Goal: Task Accomplishment & Management: Manage account settings

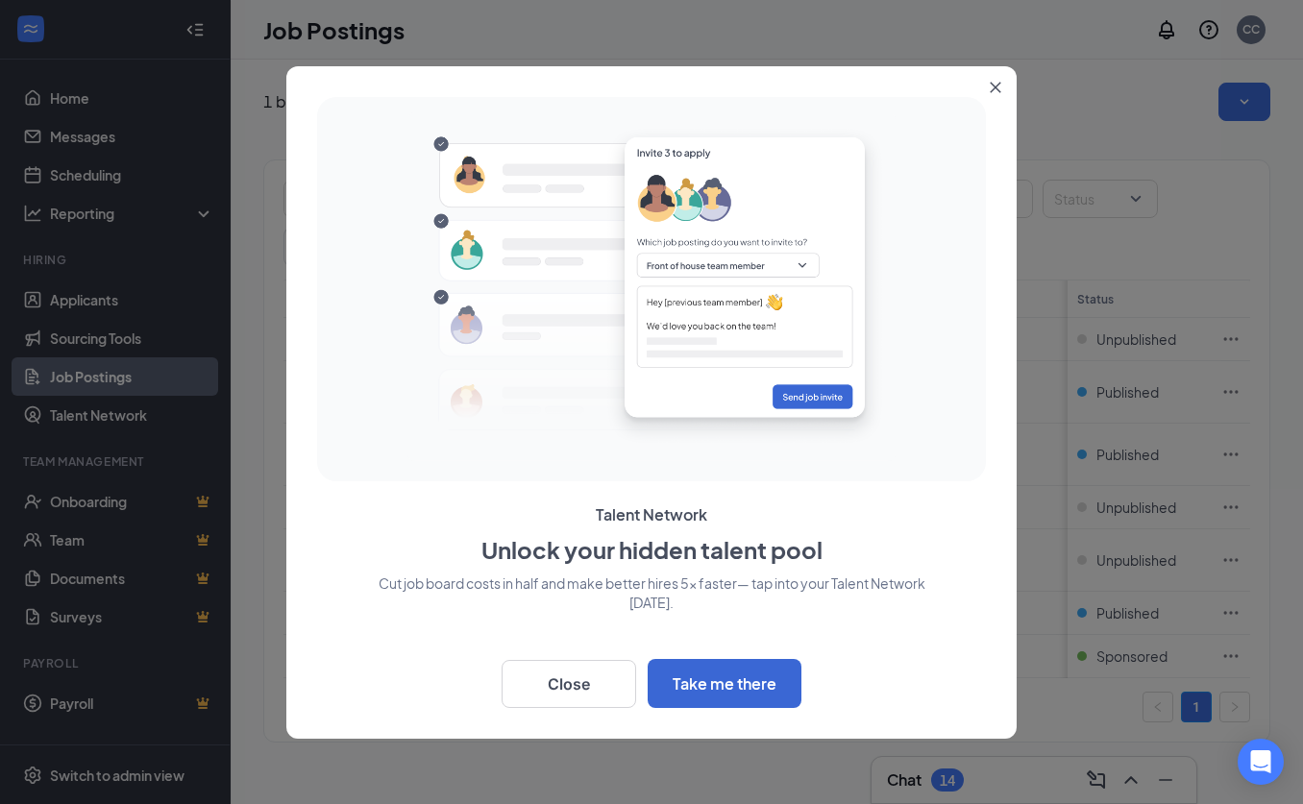
click at [997, 84] on icon "Close" at bounding box center [996, 87] width 11 height 11
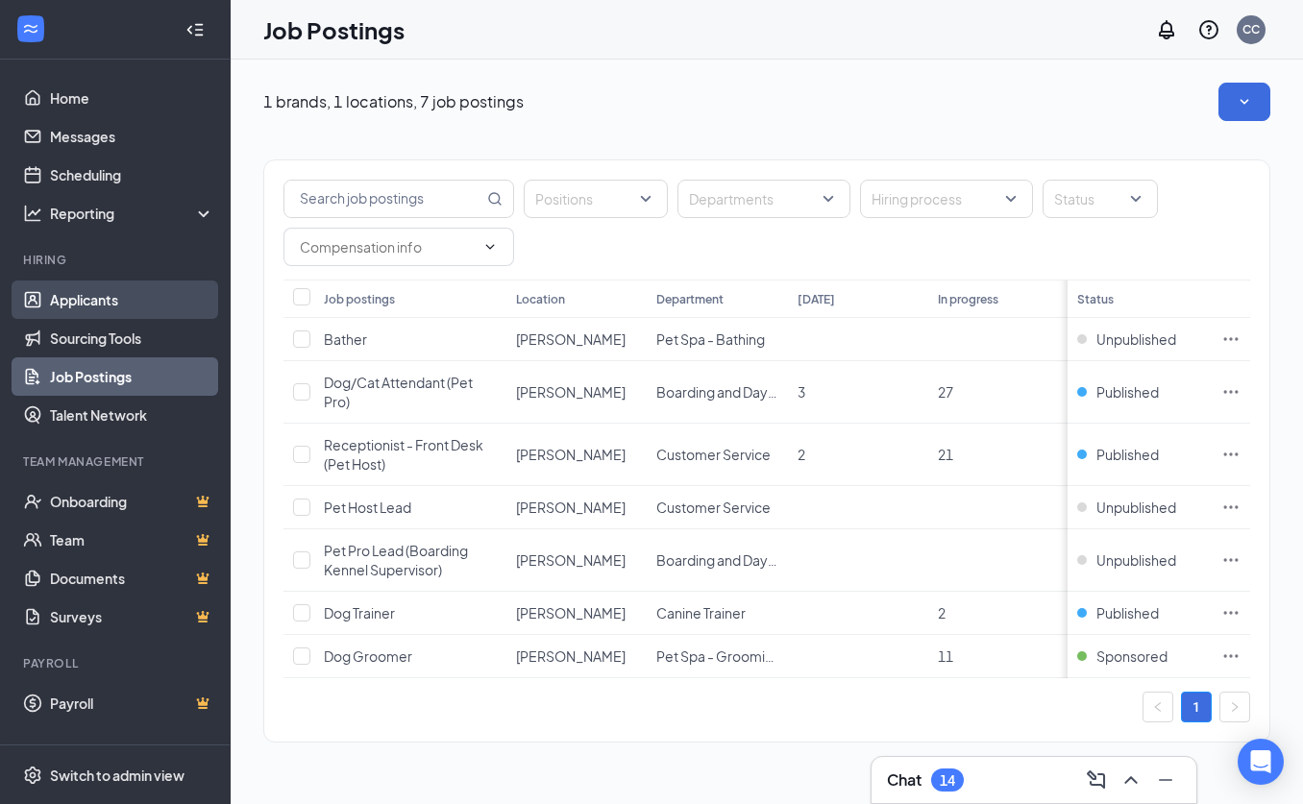
click at [107, 311] on link "Applicants" at bounding box center [132, 300] width 164 height 38
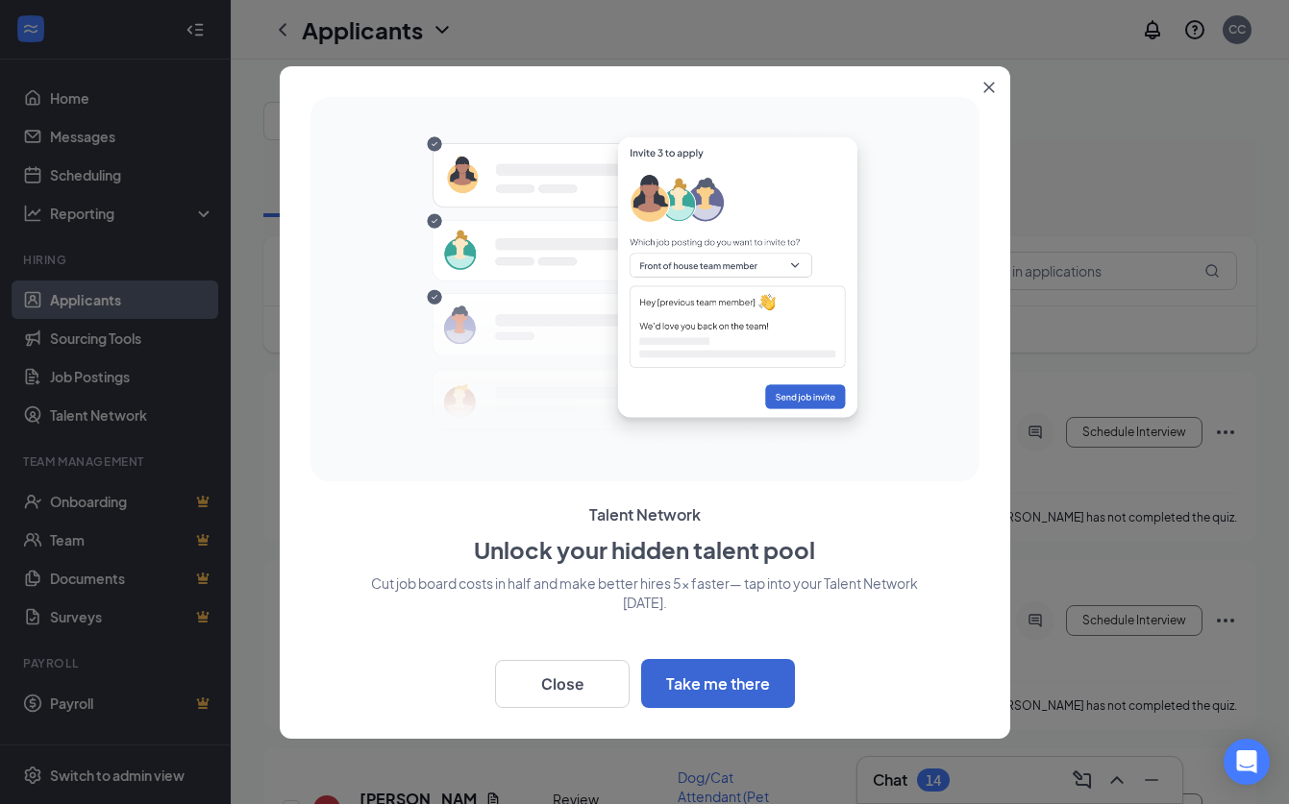
click at [990, 89] on icon "Close" at bounding box center [988, 87] width 11 height 11
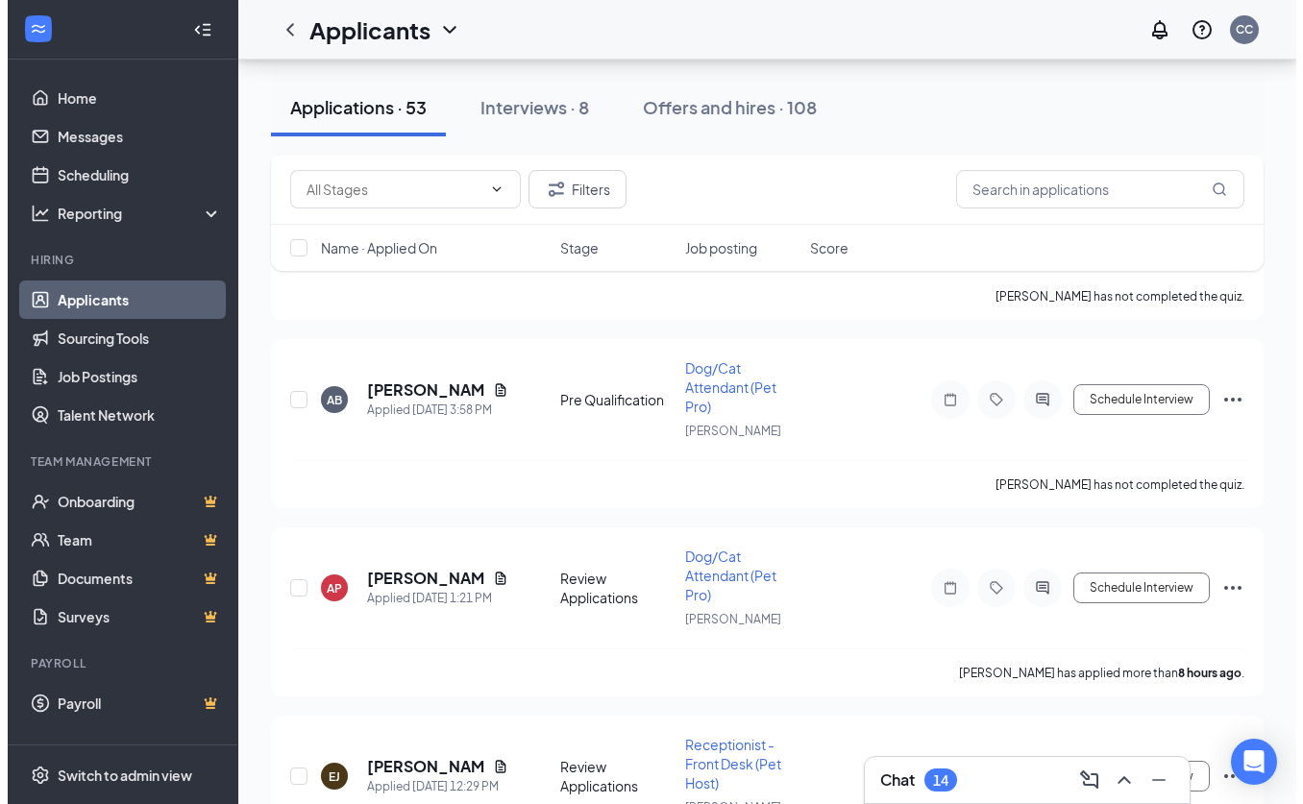
scroll to position [223, 0]
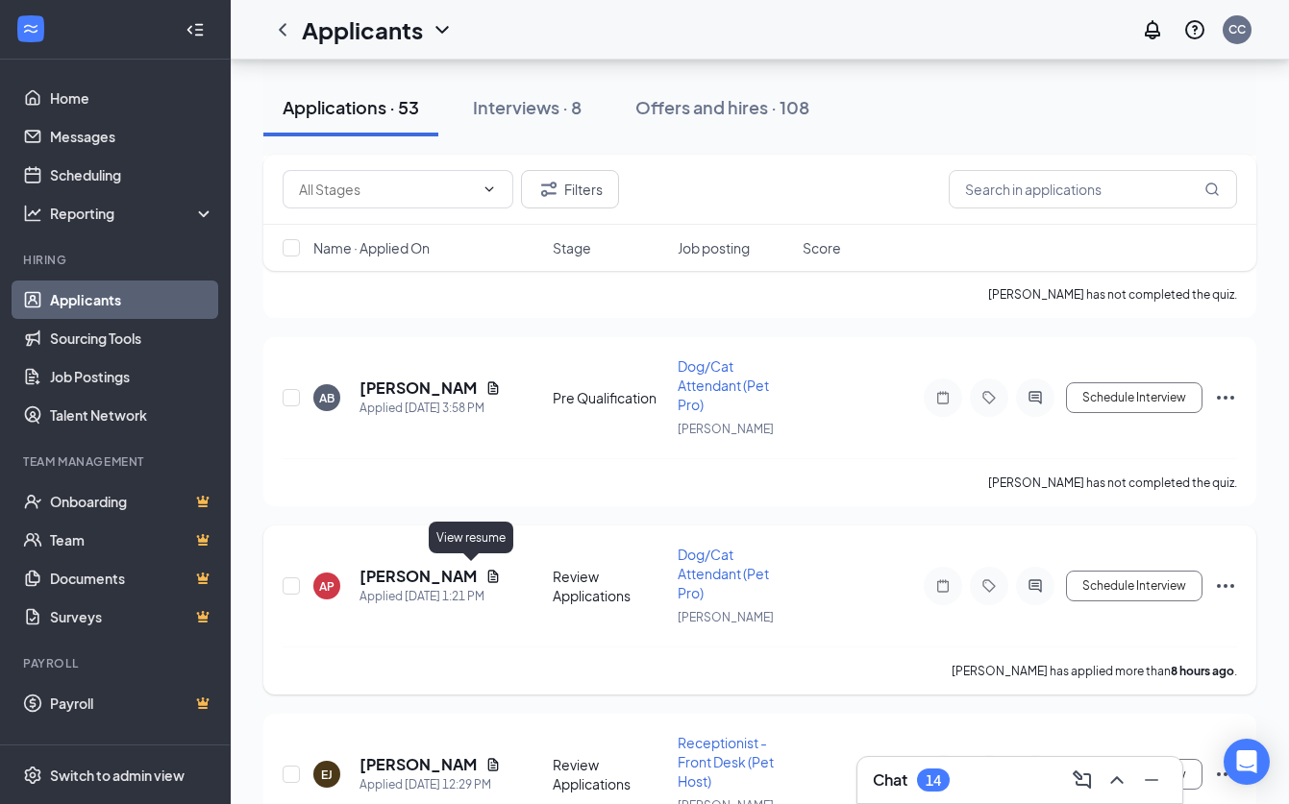
click at [487, 573] on icon "Document" at bounding box center [492, 576] width 11 height 12
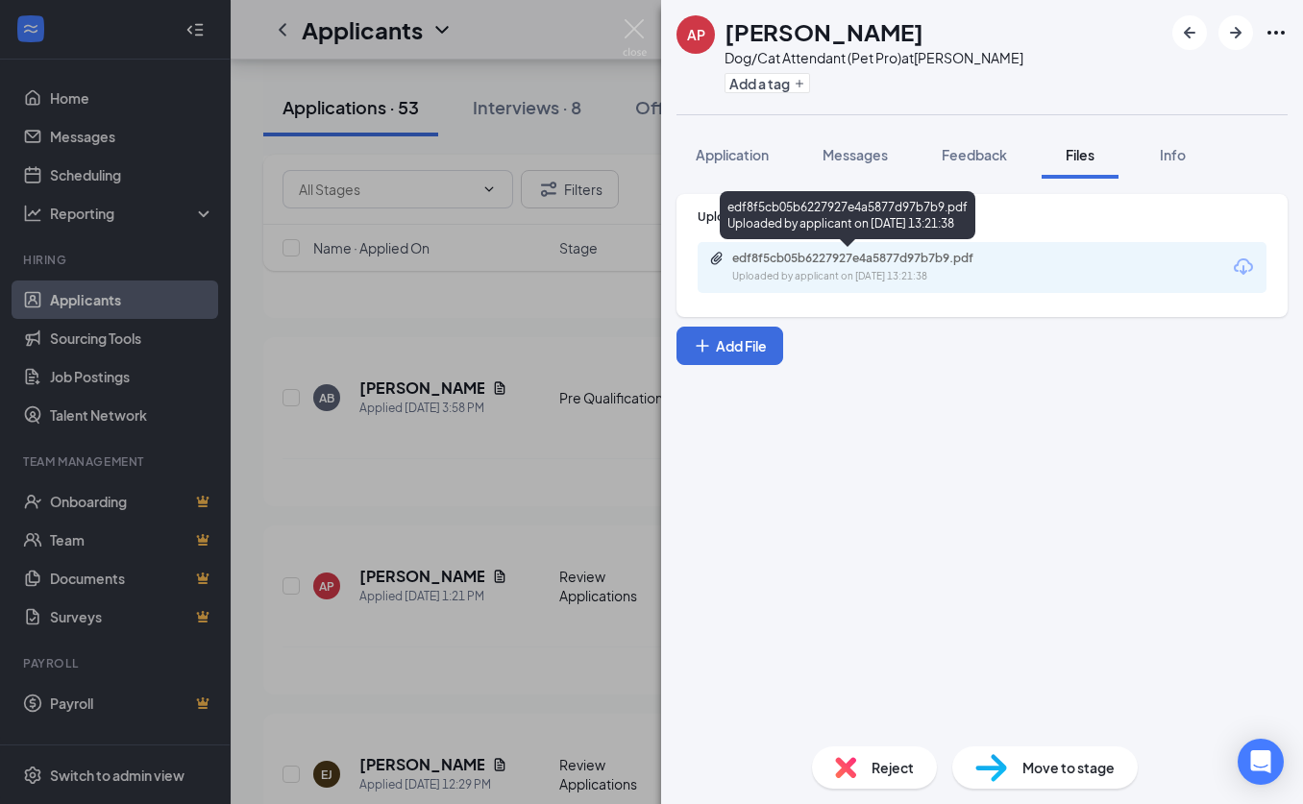
click at [825, 265] on div "edf8f5cb05b6227927e4a5877d97b7b9.pdf" at bounding box center [866, 258] width 269 height 15
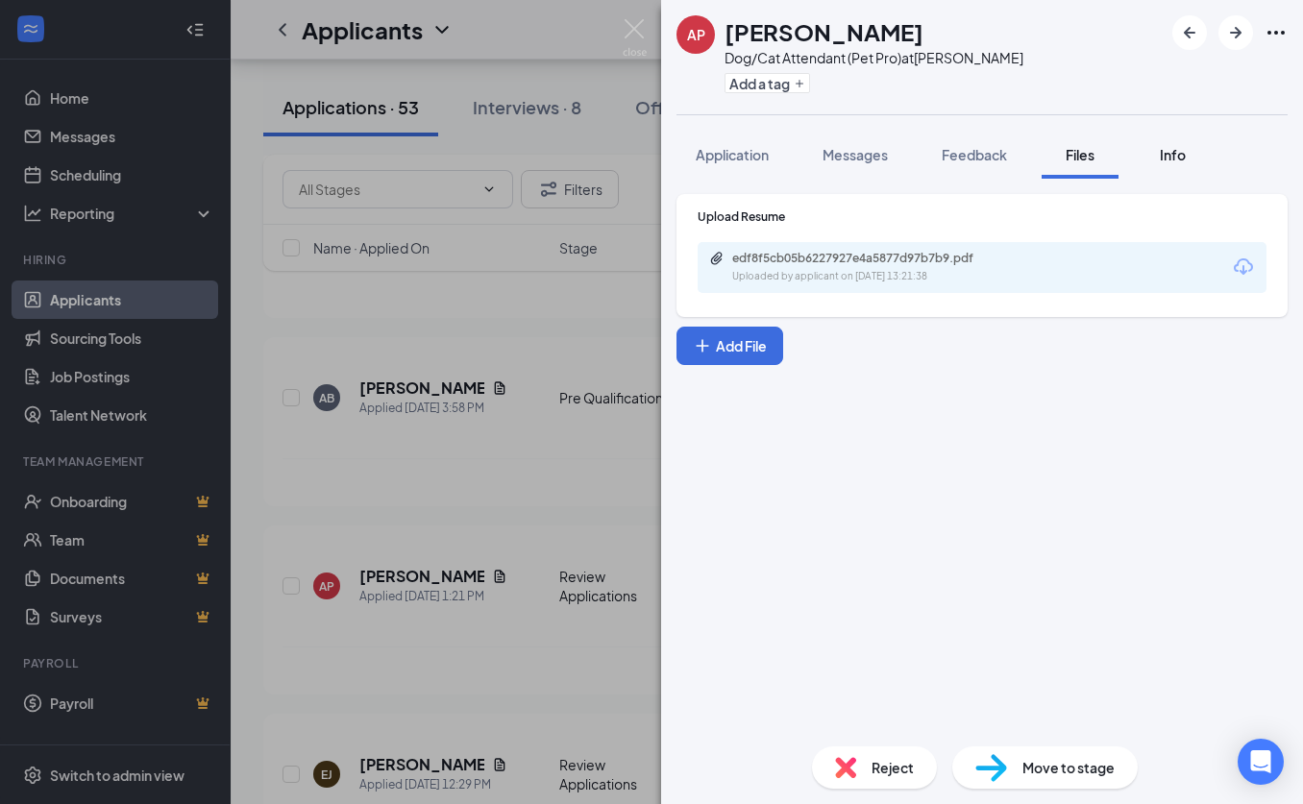
click at [1152, 163] on button "Info" at bounding box center [1172, 155] width 77 height 48
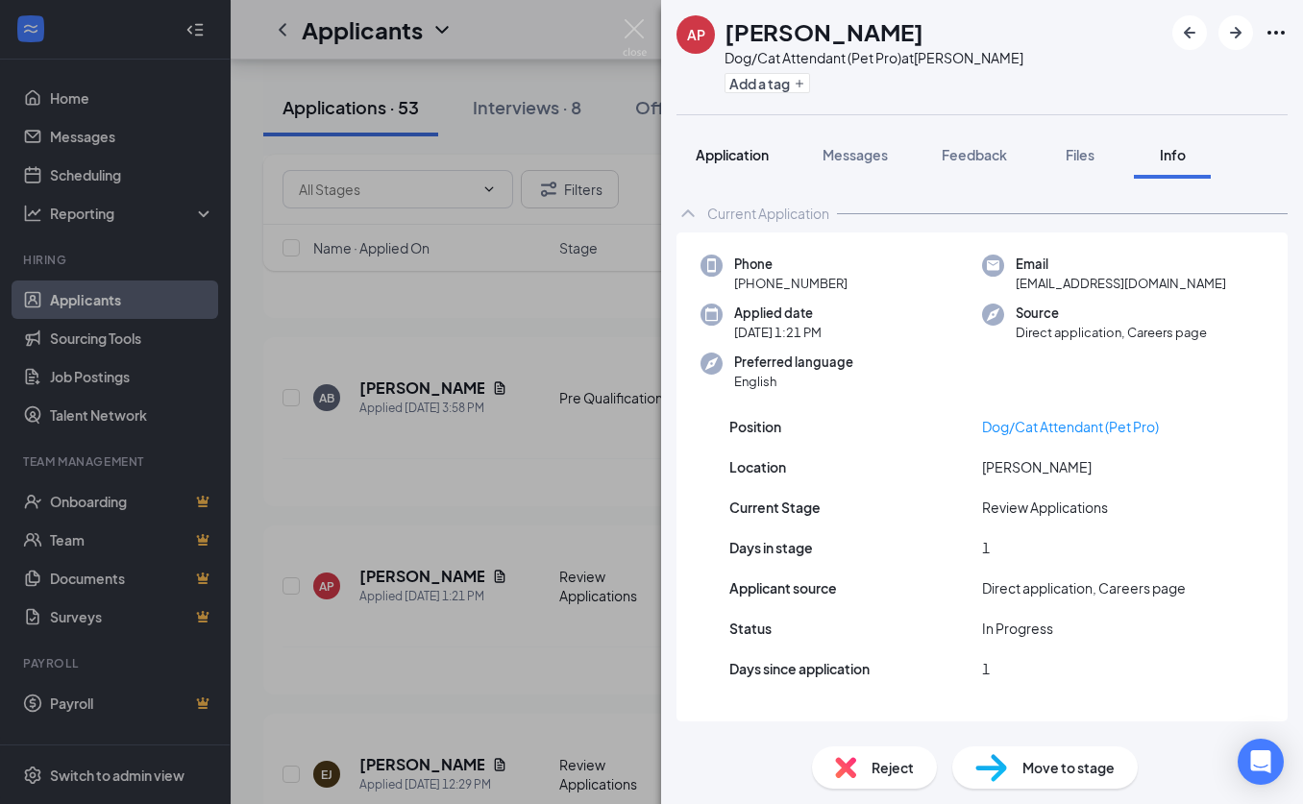
click at [754, 164] on button "Application" at bounding box center [732, 155] width 111 height 48
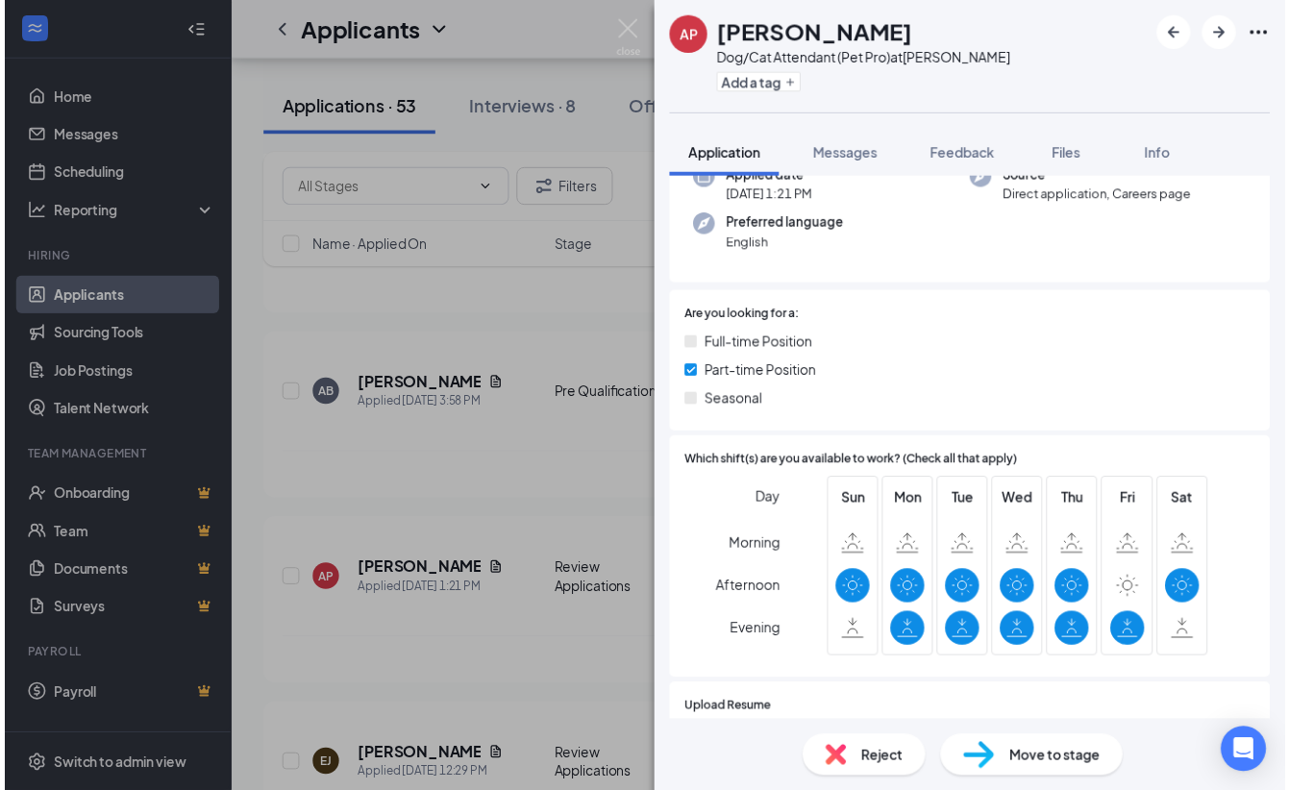
scroll to position [168, 0]
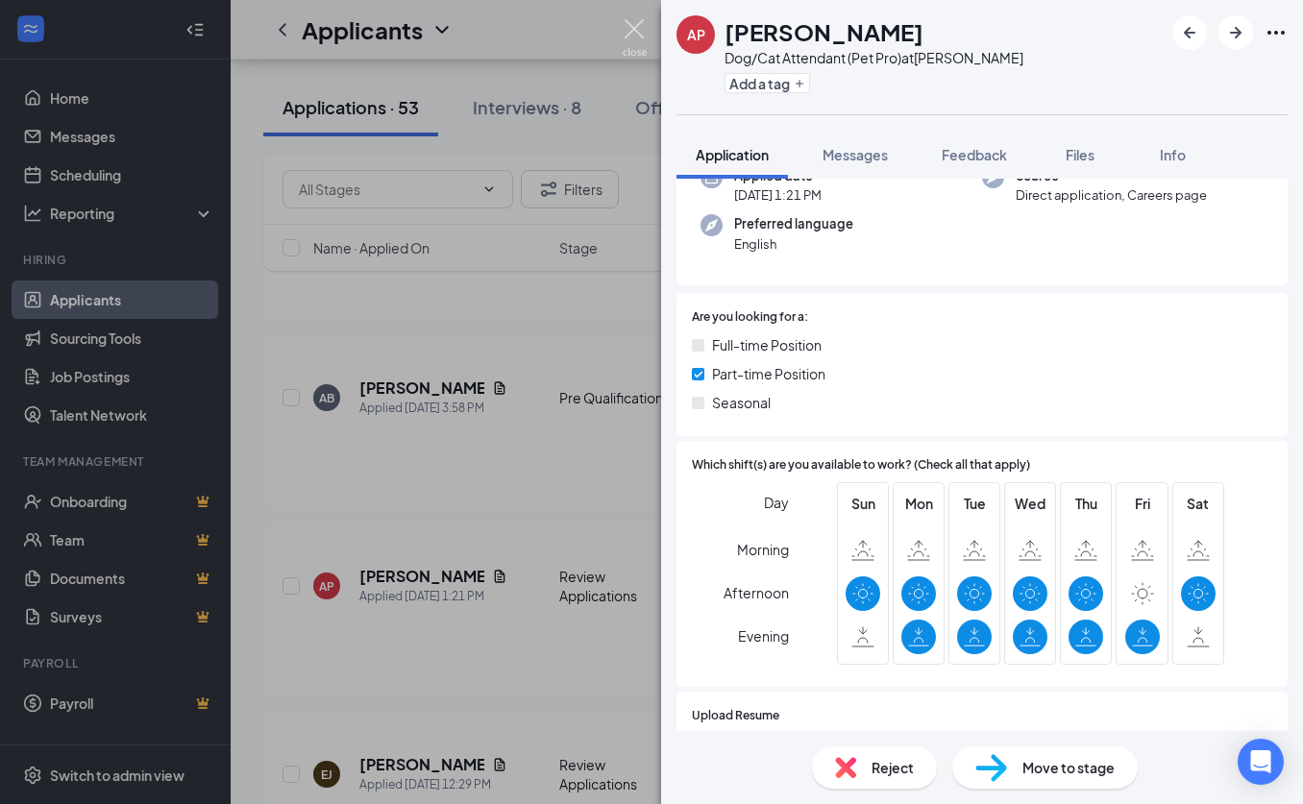
click at [632, 23] on img at bounding box center [635, 37] width 24 height 37
